Goal: Navigation & Orientation: Find specific page/section

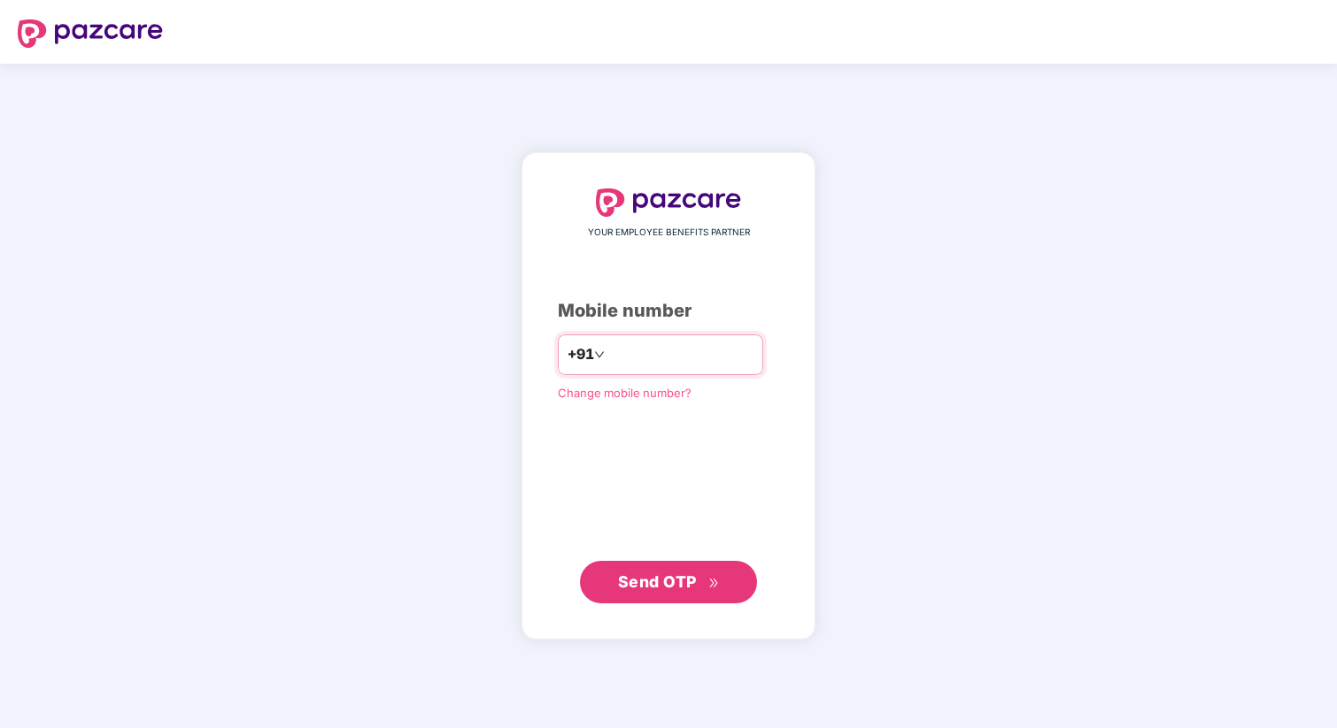
click at [688, 346] on input "number" at bounding box center [680, 355] width 145 height 28
type input "**********"
click at [674, 578] on span "Send OTP" at bounding box center [657, 582] width 79 height 19
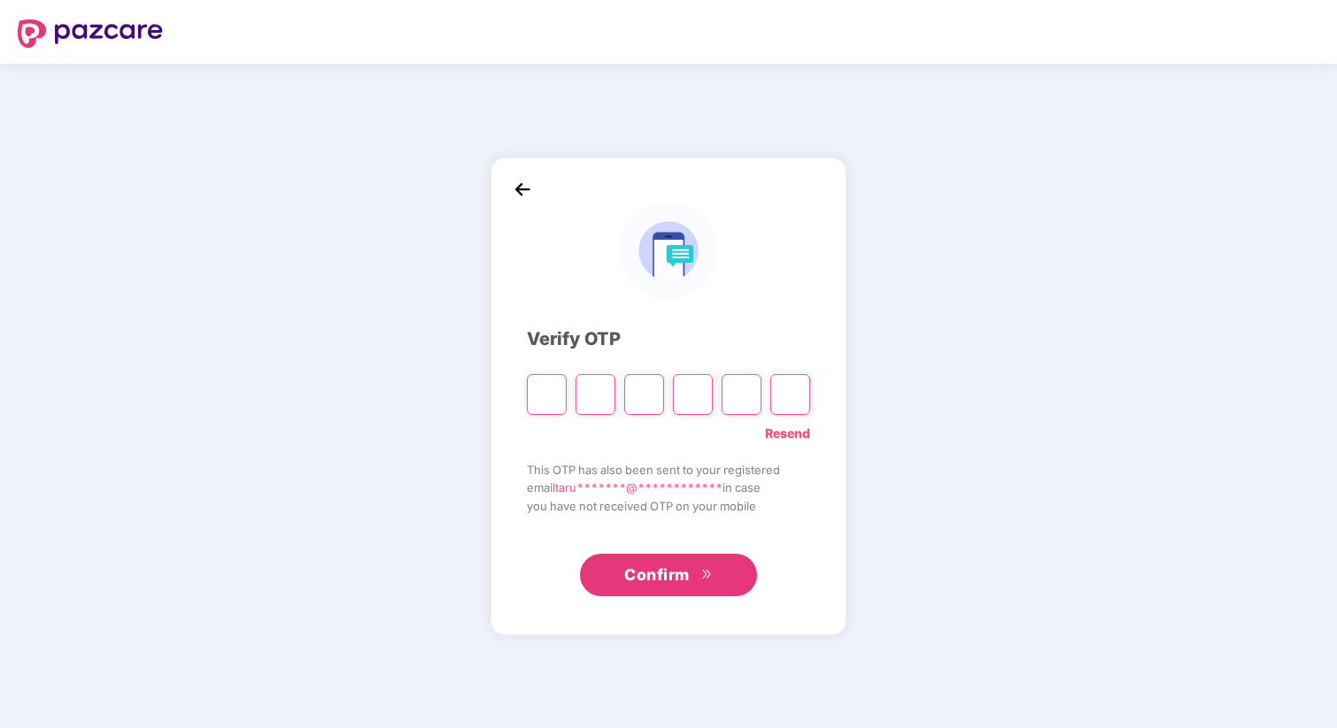
type input "*"
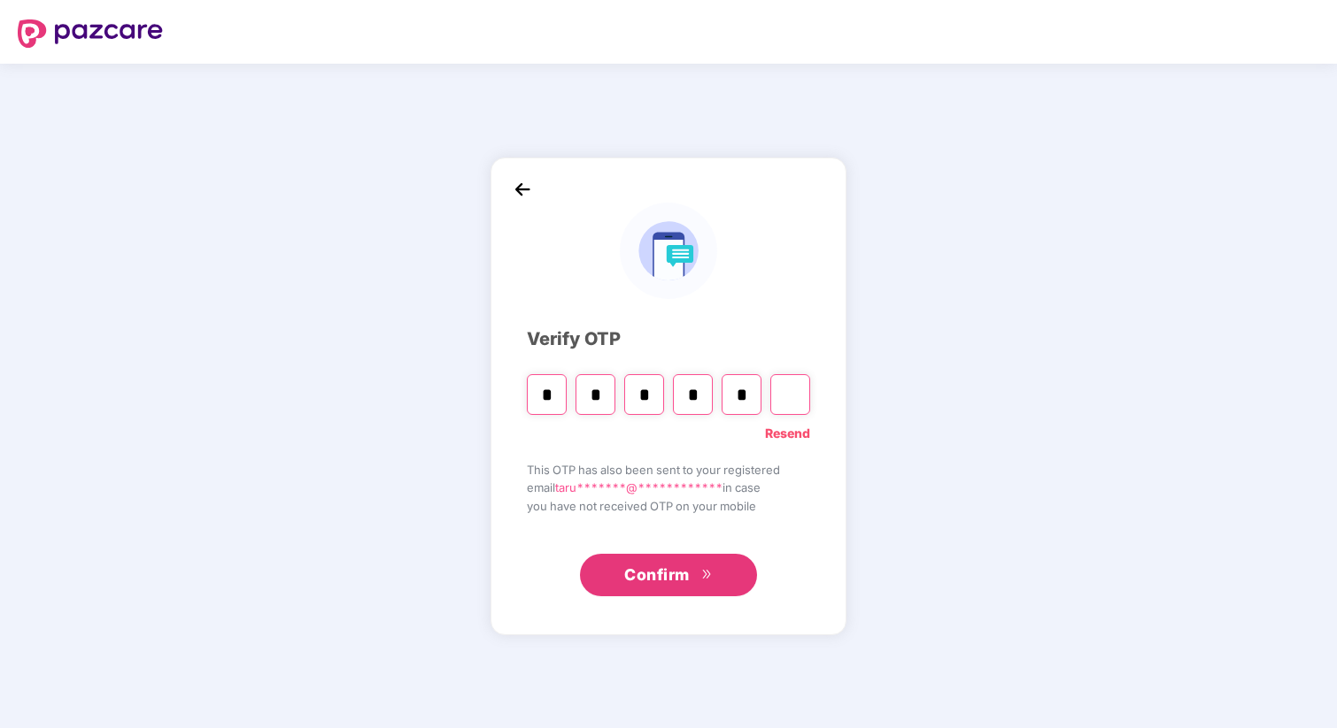
type input "*"
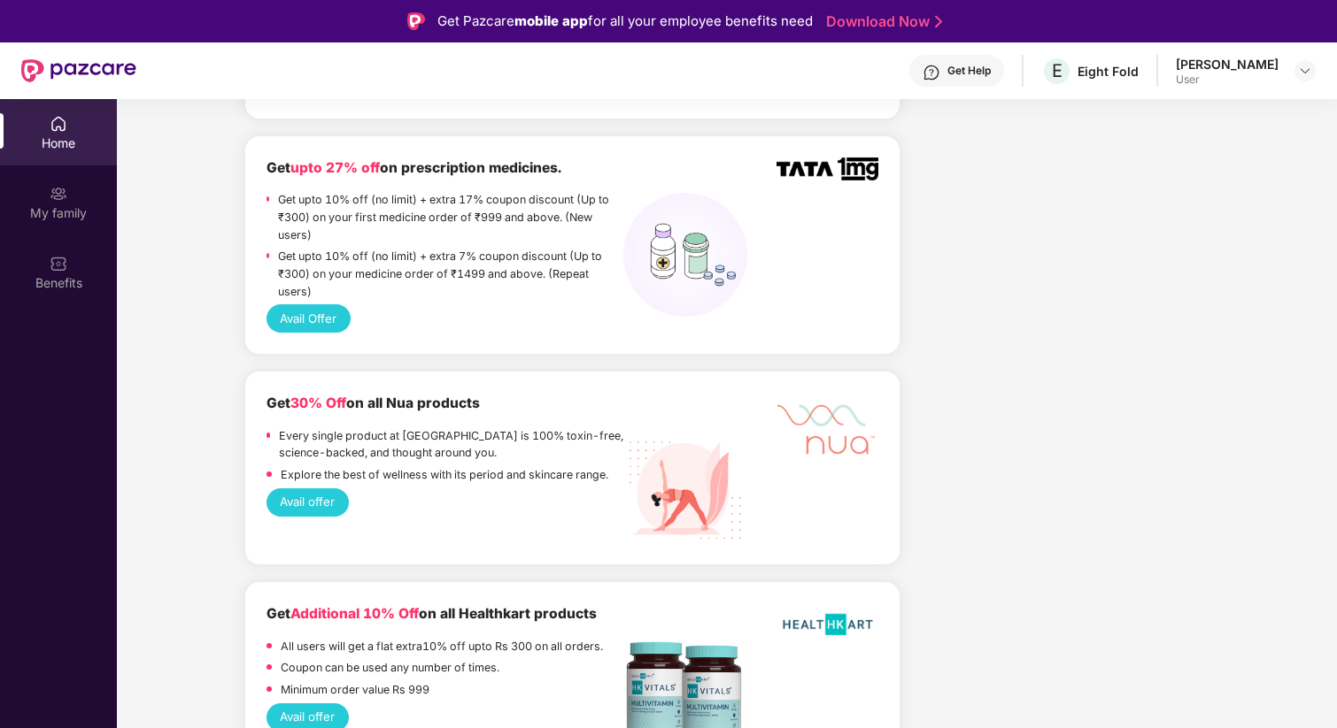
scroll to position [1753, 0]
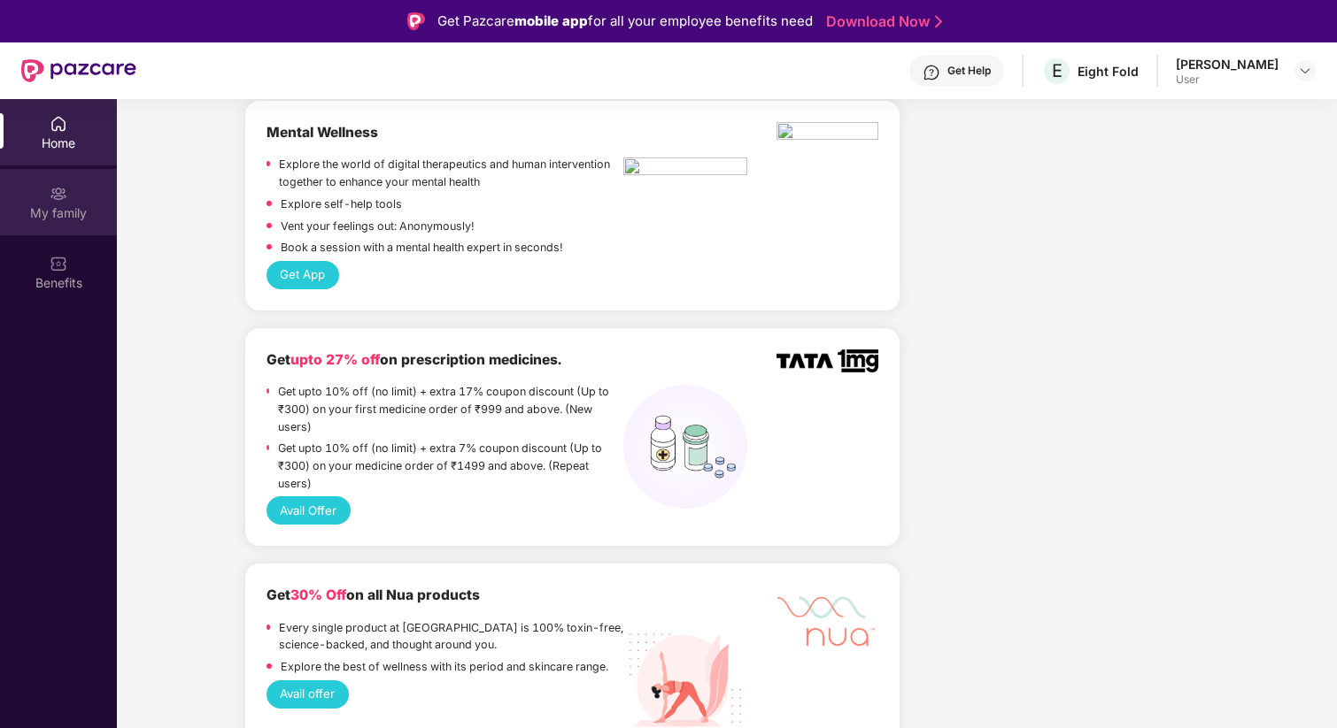
click at [57, 198] on img at bounding box center [59, 194] width 18 height 18
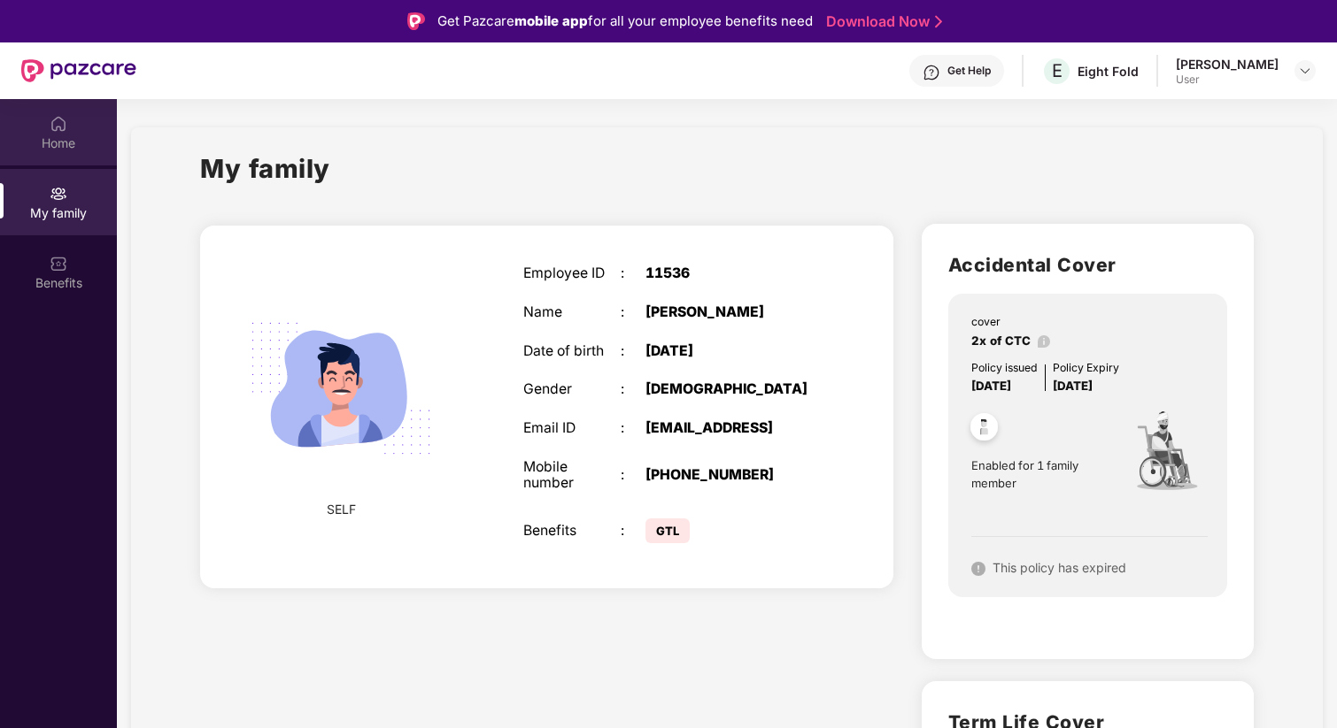
click at [52, 139] on div "Home" at bounding box center [58, 144] width 117 height 18
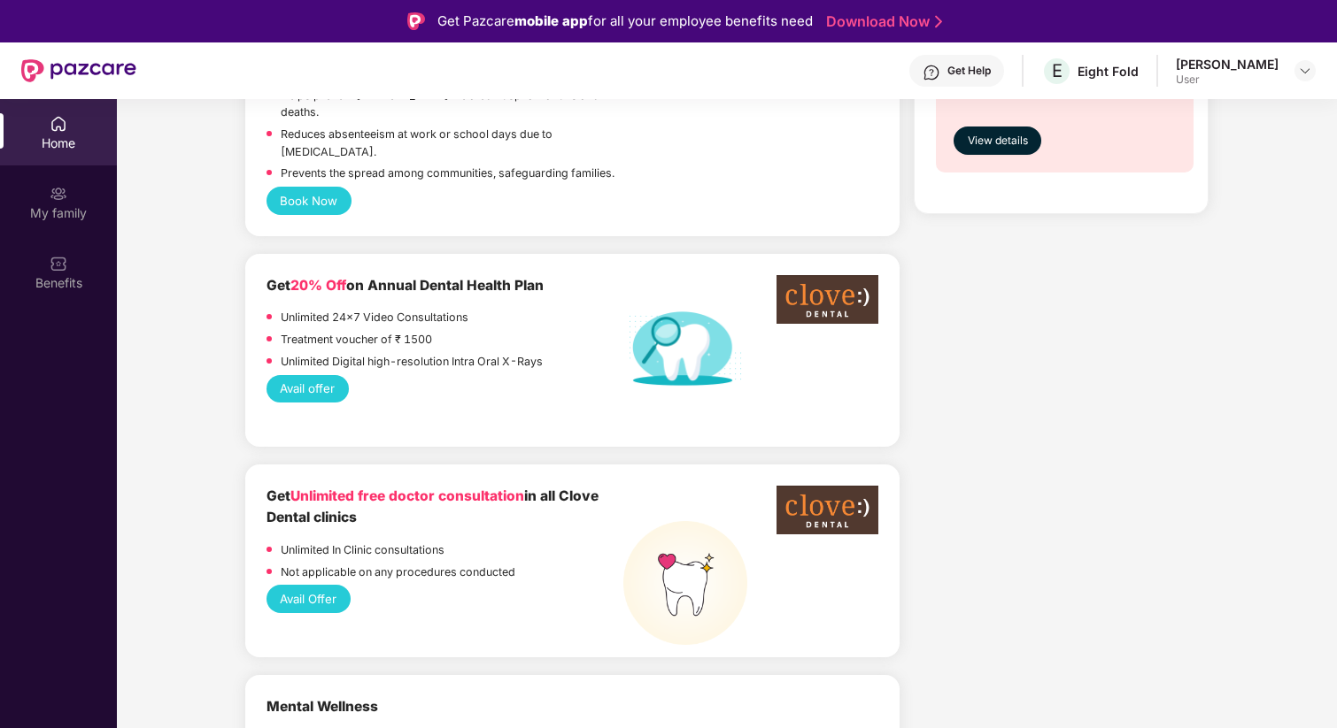
scroll to position [1269, 0]
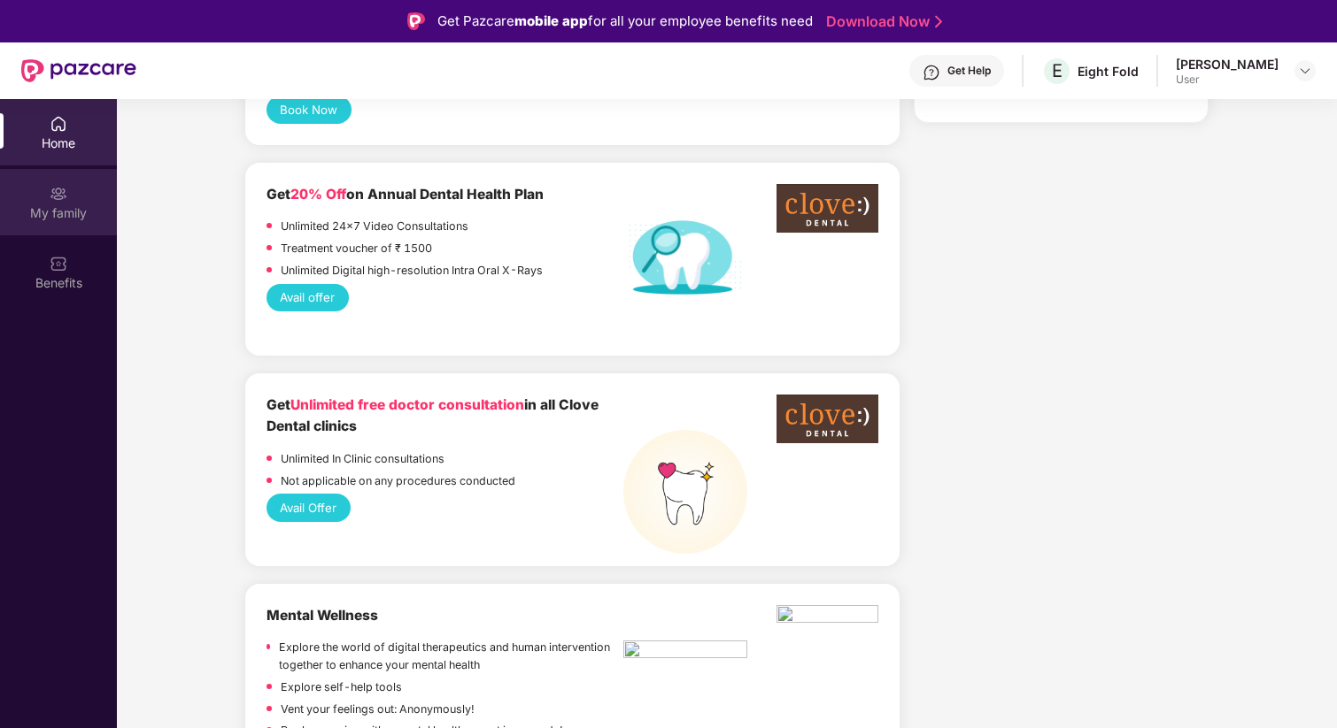
click at [58, 196] on img at bounding box center [59, 194] width 18 height 18
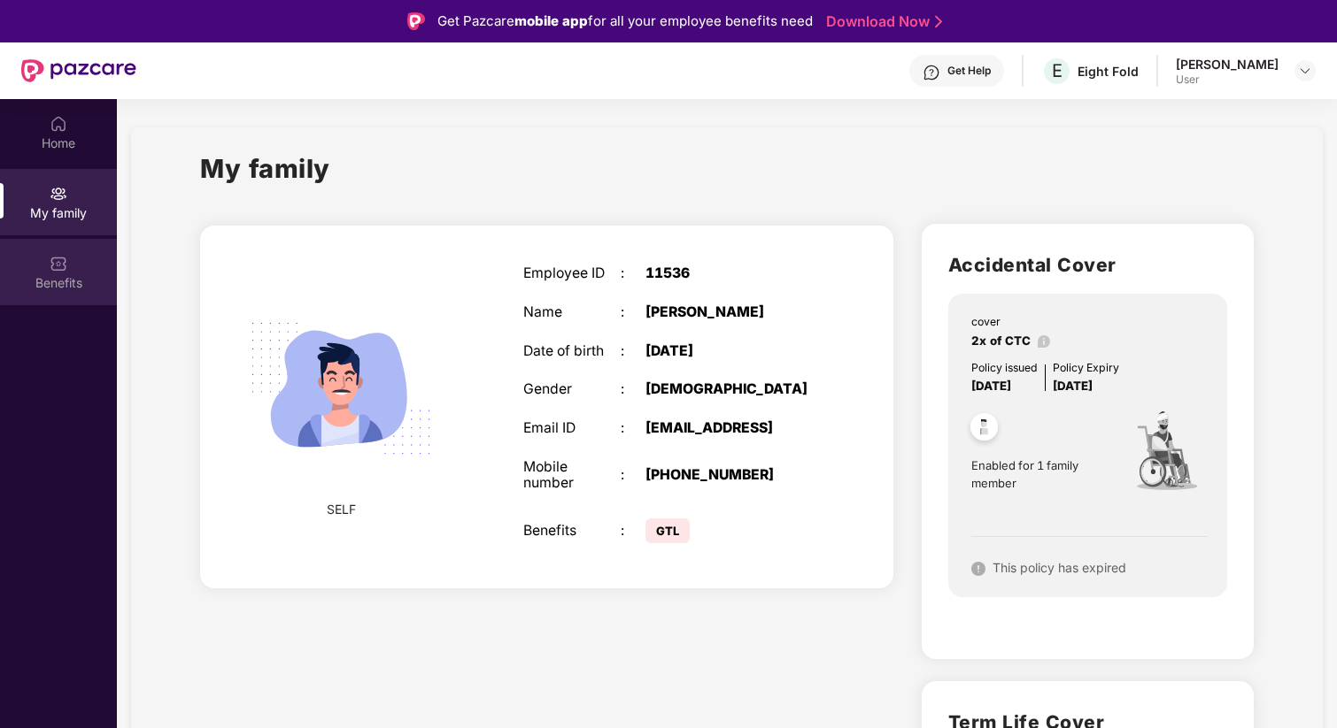
click at [65, 258] on img at bounding box center [59, 264] width 18 height 18
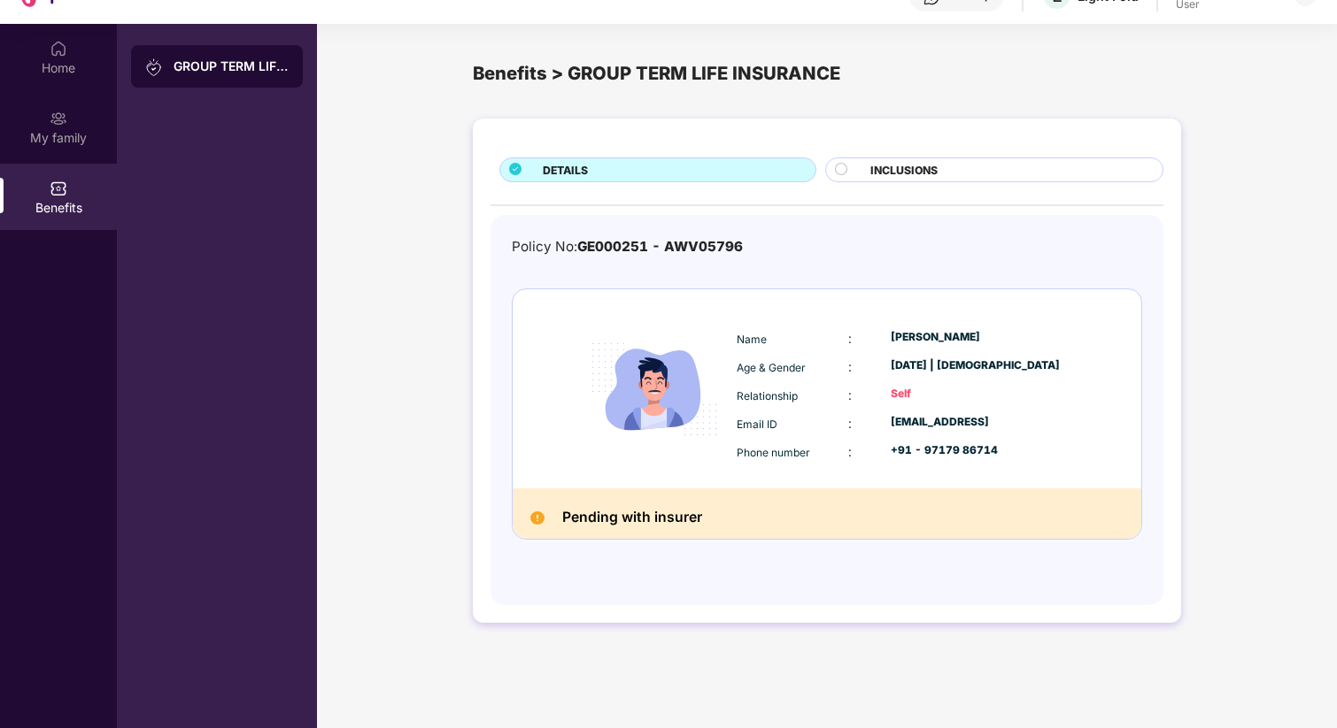
scroll to position [99, 0]
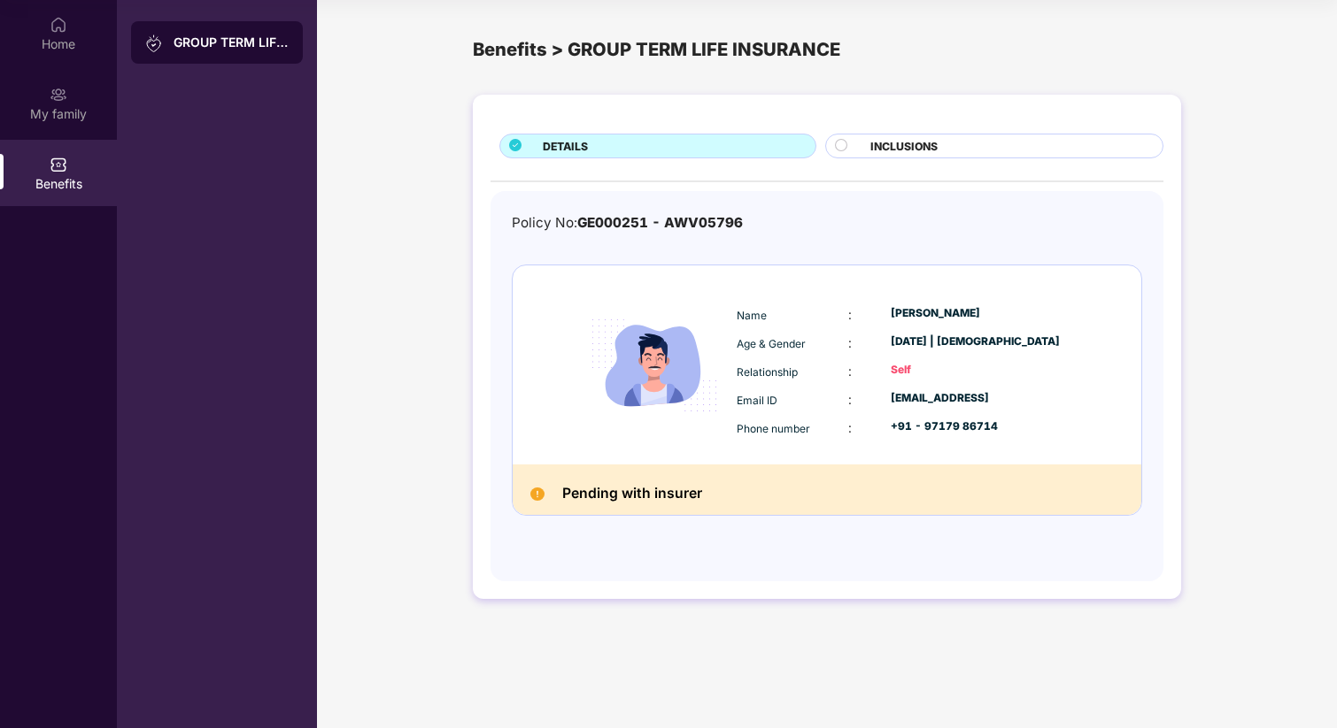
click at [891, 144] on span "INCLUSIONS" at bounding box center [903, 146] width 67 height 17
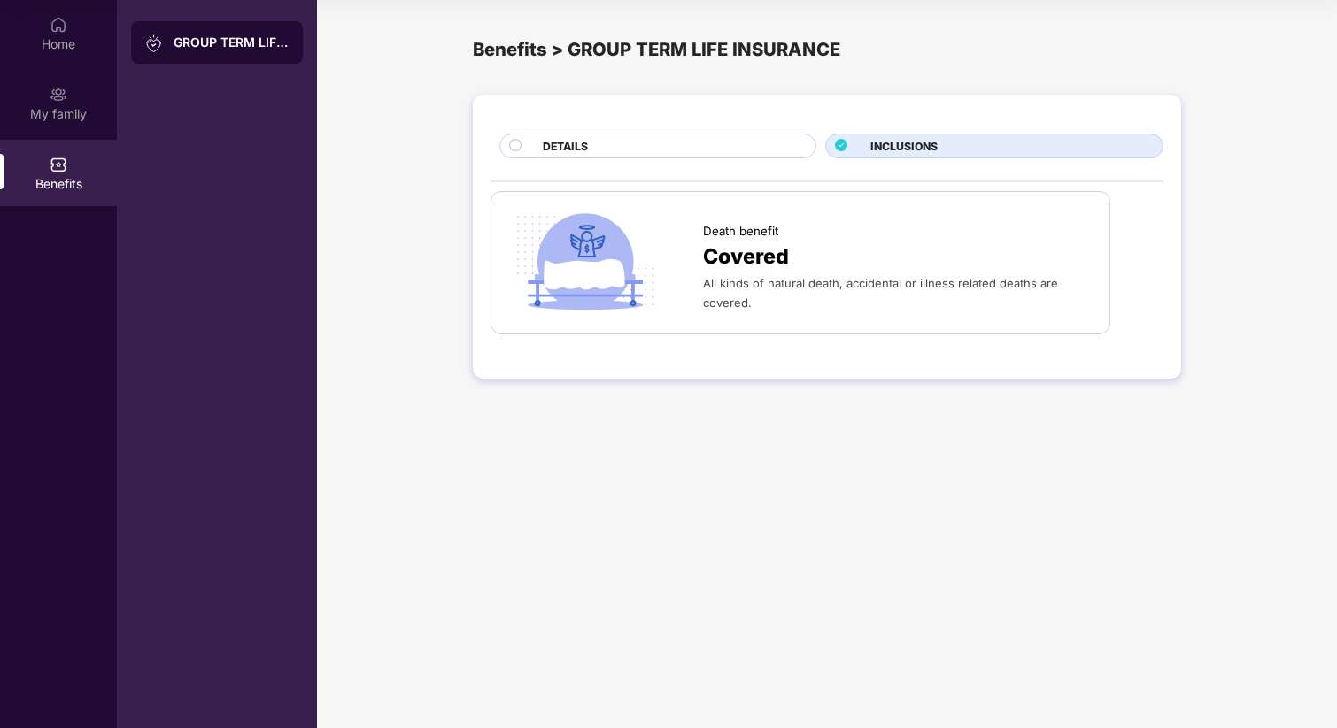
click at [669, 149] on div "DETAILS" at bounding box center [670, 147] width 273 height 19
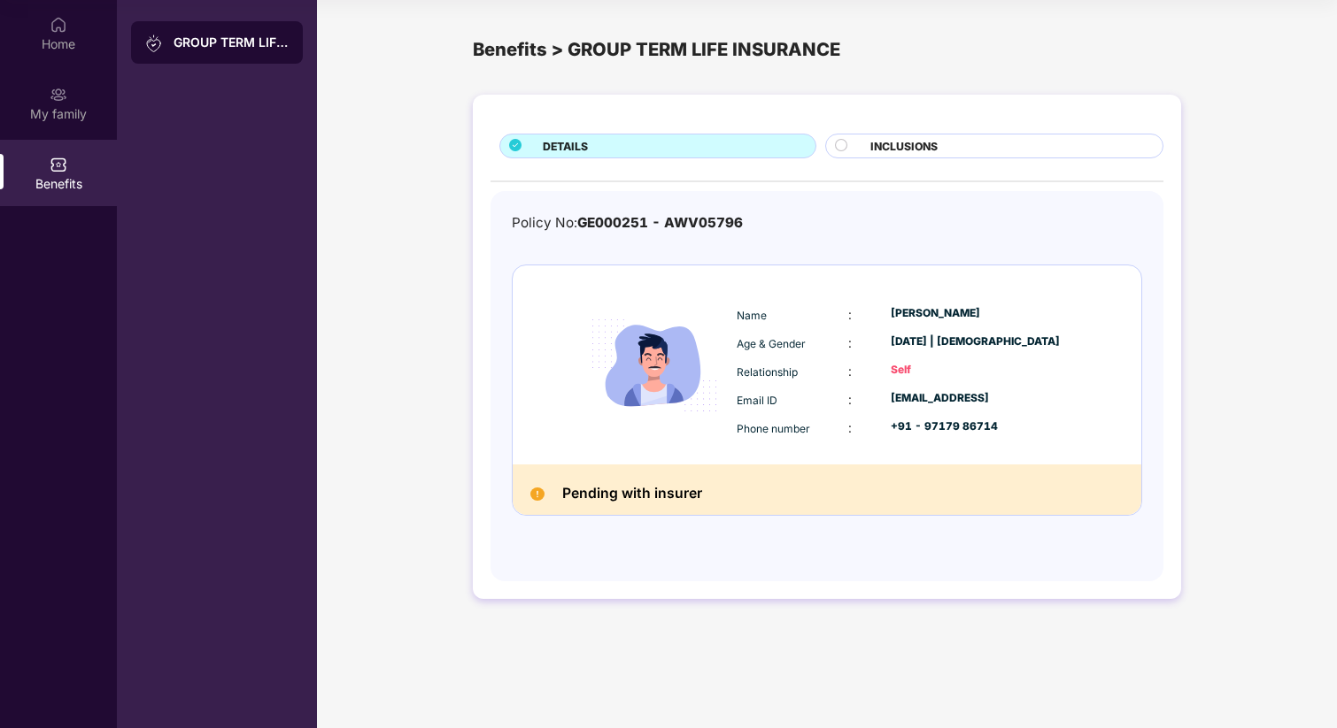
scroll to position [0, 0]
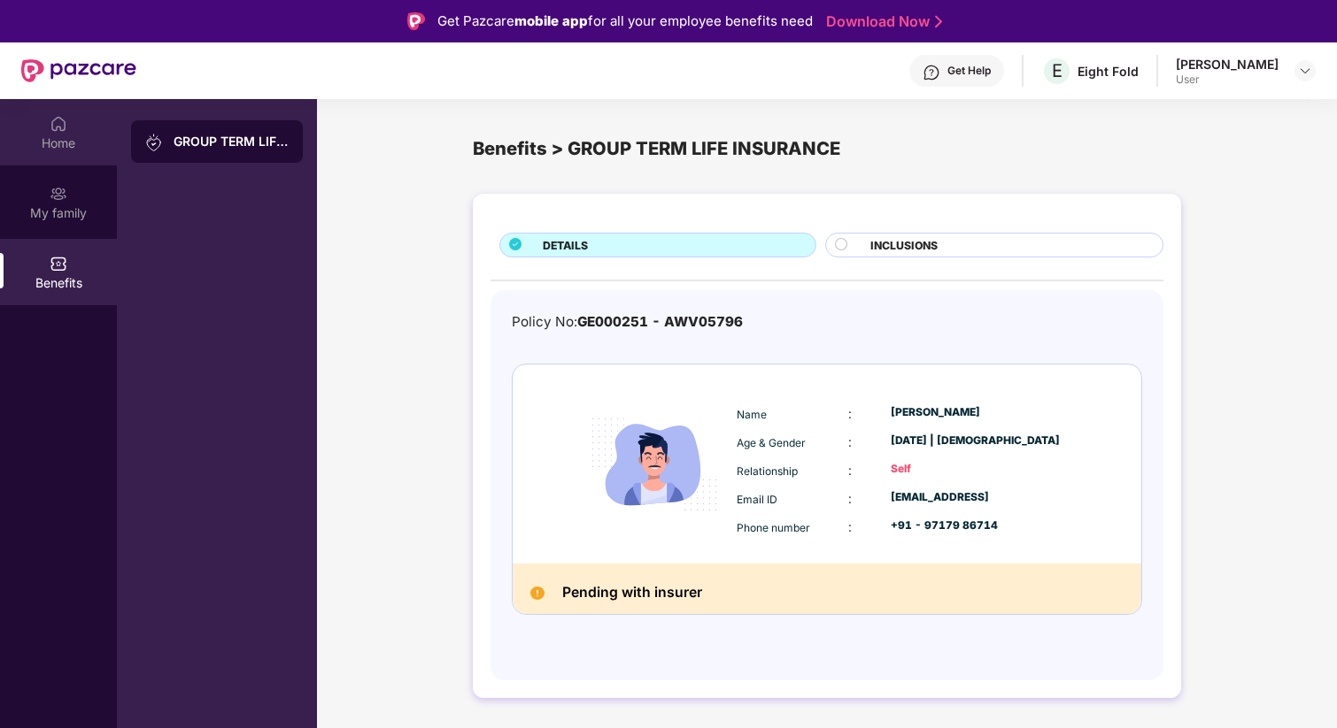
click at [50, 153] on div "Home" at bounding box center [58, 132] width 117 height 66
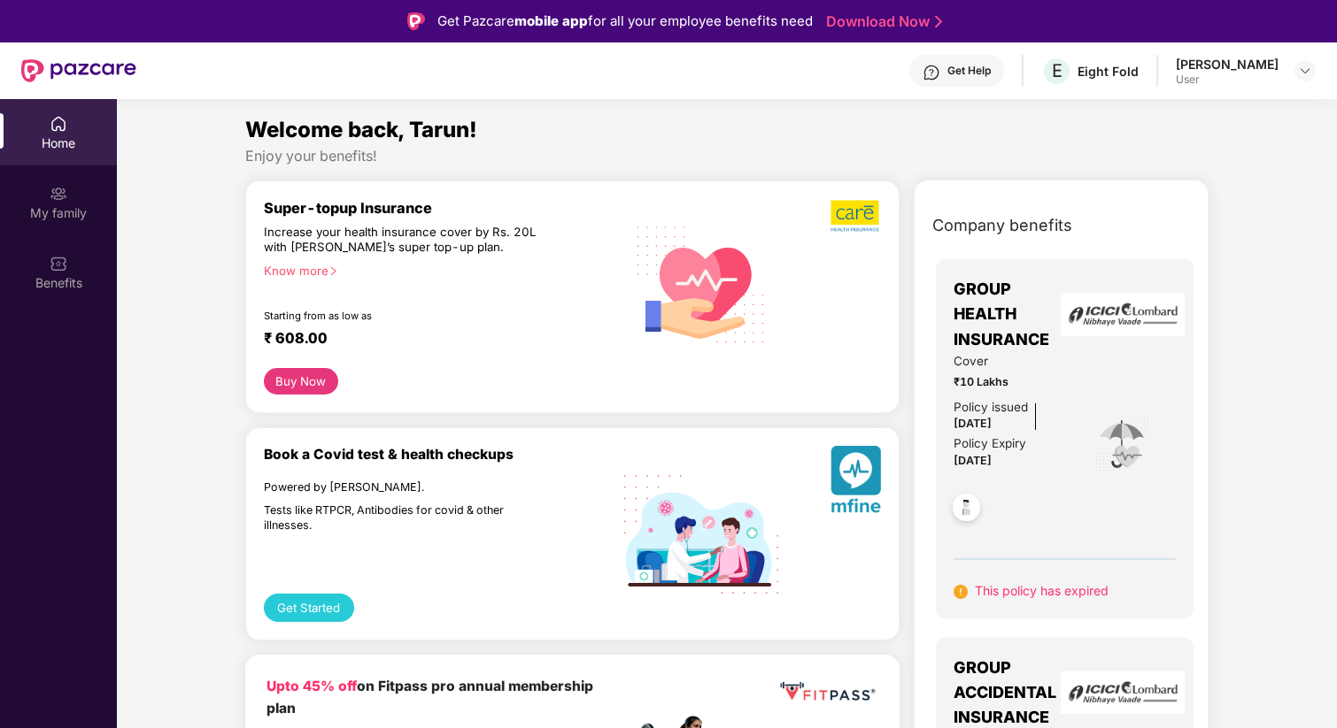
click at [1260, 61] on div "[PERSON_NAME]" at bounding box center [1226, 64] width 103 height 17
click at [1302, 67] on img at bounding box center [1305, 71] width 14 height 14
click at [890, 138] on div "Welcome back, Tarun!" at bounding box center [726, 130] width 963 height 34
